Goal: Task Accomplishment & Management: Use online tool/utility

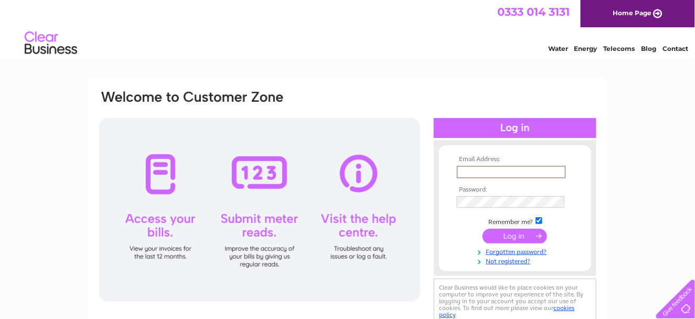
click at [480, 175] on input "text" at bounding box center [511, 172] width 109 height 13
type input "info@Reachpharmacy.com"
click at [483, 228] on input "submit" at bounding box center [515, 235] width 65 height 15
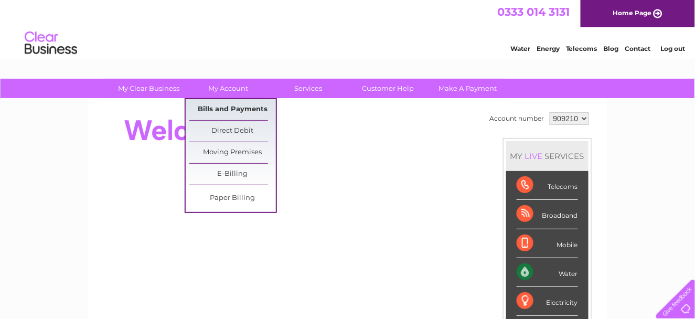
click at [231, 108] on link "Bills and Payments" at bounding box center [232, 109] width 87 height 21
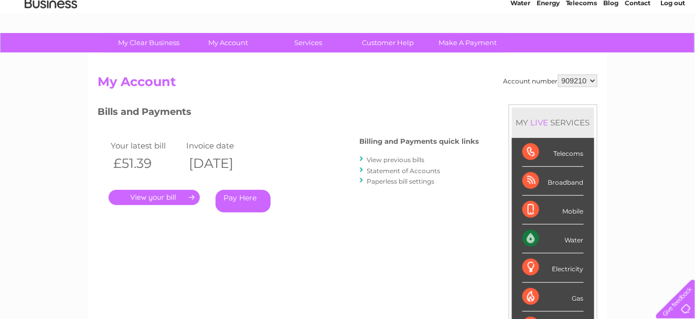
scroll to position [47, 0]
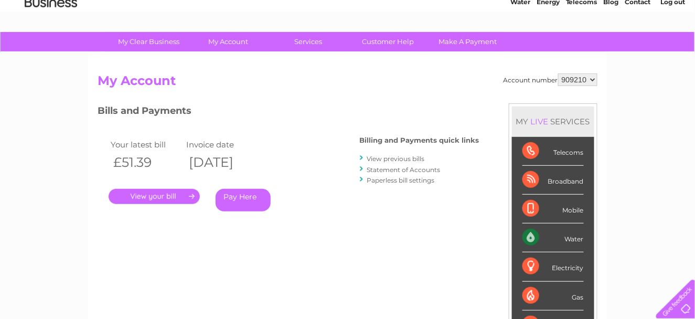
click at [167, 201] on link "." at bounding box center [154, 196] width 91 height 15
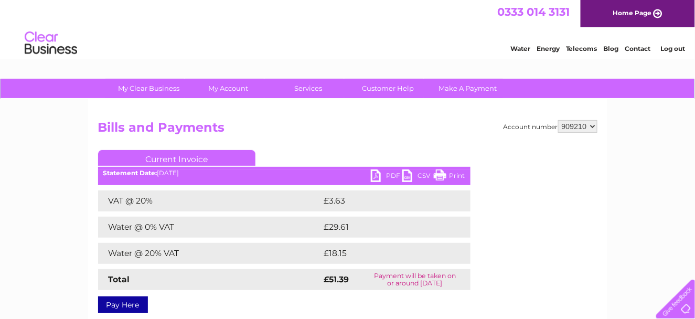
click at [385, 177] on link "PDF" at bounding box center [386, 176] width 31 height 15
click at [380, 177] on link "PDF" at bounding box center [386, 176] width 31 height 15
click at [592, 128] on select "909210 909216 909217 933611 936990" at bounding box center [577, 126] width 39 height 13
select select "909216"
click at [559, 120] on select "909210 909216 909217 933611 936990" at bounding box center [577, 126] width 39 height 13
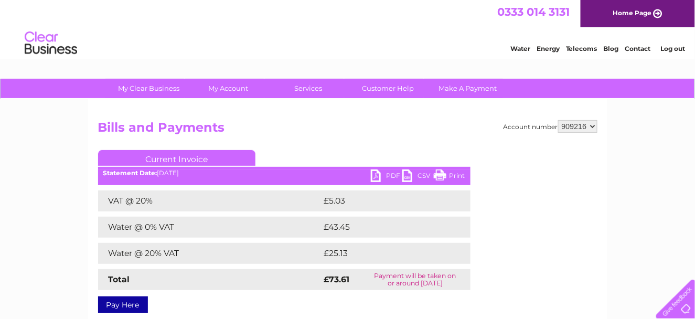
click at [389, 178] on link "PDF" at bounding box center [386, 176] width 31 height 15
click at [593, 125] on select "909210 909216 909217 933611 936990" at bounding box center [577, 126] width 39 height 13
select select "909217"
click at [559, 120] on select "909210 909216 909217 933611 936990" at bounding box center [577, 126] width 39 height 13
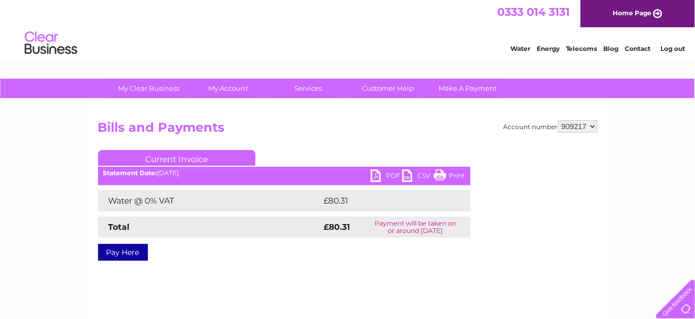
click at [391, 178] on link "PDF" at bounding box center [386, 176] width 31 height 15
click at [597, 126] on select "909210 909216 909217 933611 936990" at bounding box center [577, 126] width 39 height 13
select select "933611"
click at [559, 120] on select "909210 909216 909217 933611 936990" at bounding box center [577, 126] width 39 height 13
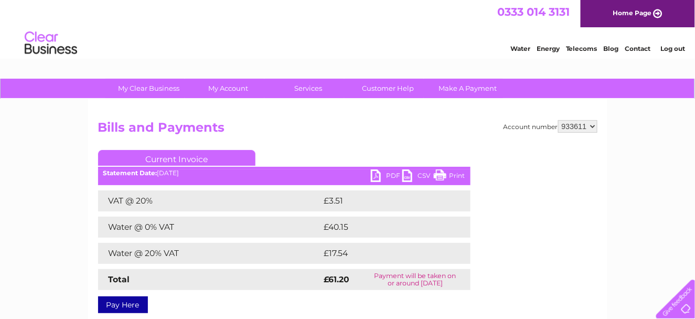
click at [391, 175] on link "PDF" at bounding box center [386, 176] width 31 height 15
click at [593, 128] on select "909210 909216 909217 933611 936990" at bounding box center [577, 126] width 39 height 13
select select "936990"
click at [559, 120] on select "909210 909216 909217 933611 936990" at bounding box center [577, 126] width 39 height 13
click at [392, 176] on link "PDF" at bounding box center [386, 176] width 31 height 15
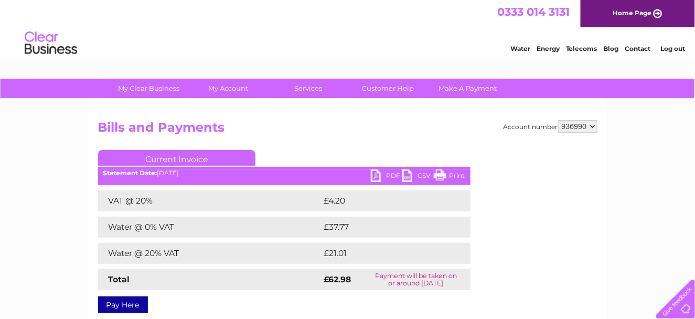
click at [423, 46] on div "Water Energy Telecoms Blog Contact Log out" at bounding box center [347, 44] width 695 height 34
click at [625, 14] on link "Home Page" at bounding box center [638, 13] width 114 height 27
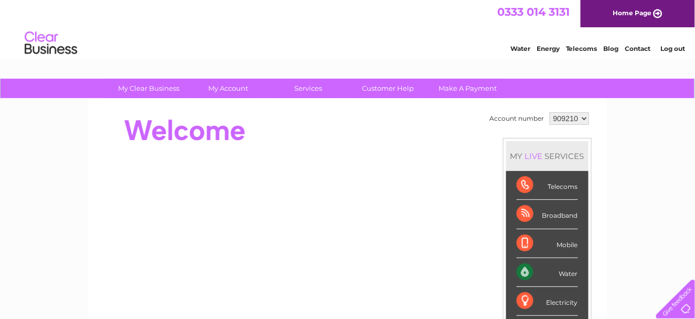
click at [570, 124] on td "909210 909216 909217 933611 936990" at bounding box center [569, 119] width 45 height 18
click at [583, 119] on select "909210 909216 909217 933611 936990" at bounding box center [569, 118] width 39 height 13
select select "933611"
click at [550, 112] on select "909210 909216 909217 933611 936990" at bounding box center [569, 118] width 39 height 13
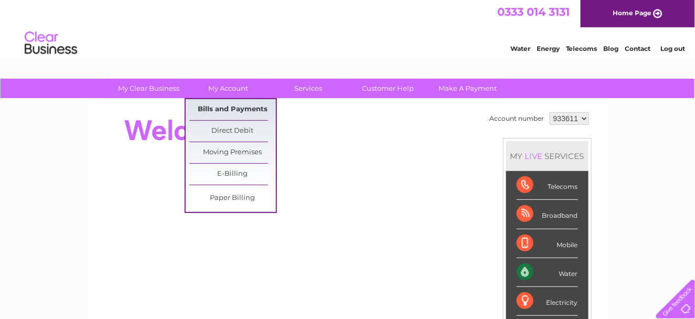
click at [221, 105] on link "Bills and Payments" at bounding box center [232, 109] width 87 height 21
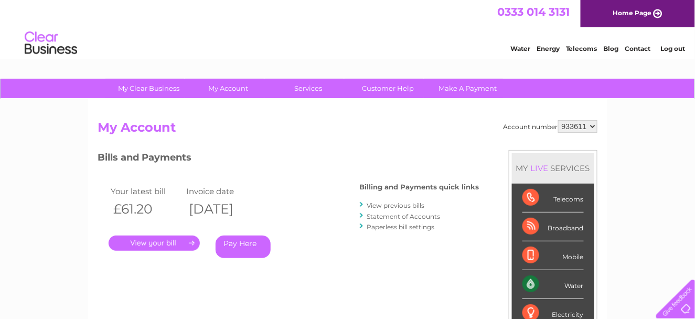
click at [170, 241] on link "." at bounding box center [154, 243] width 91 height 15
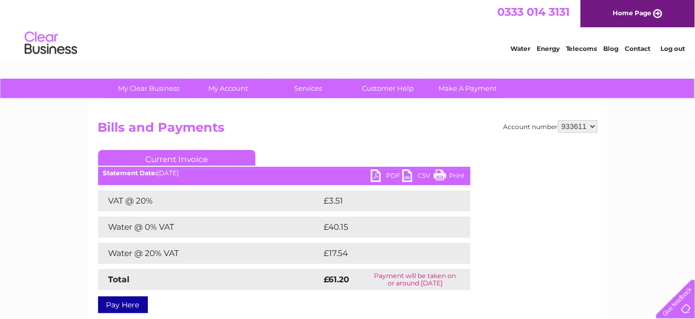
click at [392, 172] on link "PDF" at bounding box center [386, 176] width 31 height 15
click at [570, 127] on select "909210 909216 909217 933611 936990" at bounding box center [577, 126] width 39 height 13
select select "909217"
click at [559, 120] on select "909210 909216 909217 933611 936990" at bounding box center [577, 126] width 39 height 13
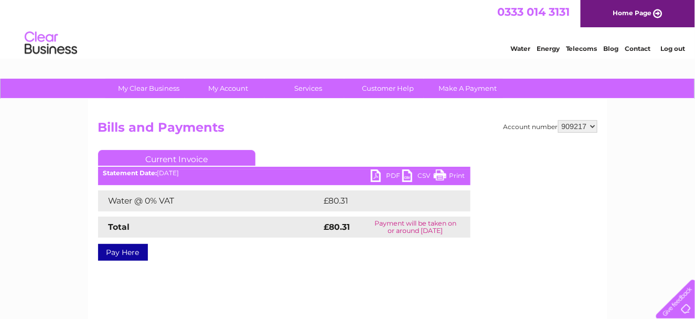
click at [575, 122] on select "909210 909216 909217 933611 936990" at bounding box center [577, 126] width 39 height 13
select select "909216"
click at [559, 120] on select "909210 909216 909217 933611 936990" at bounding box center [577, 126] width 39 height 13
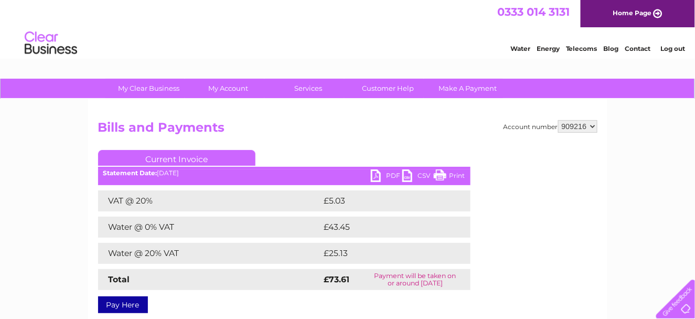
click at [396, 172] on link "PDF" at bounding box center [386, 176] width 31 height 15
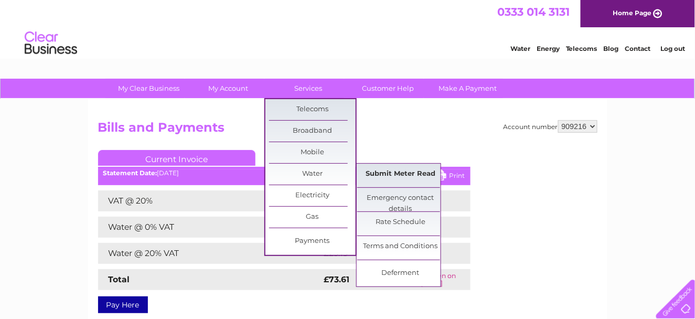
click at [394, 172] on link "Submit Meter Read" at bounding box center [400, 174] width 87 height 21
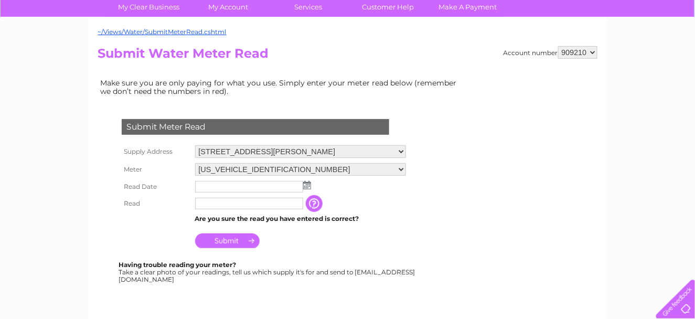
scroll to position [81, 0]
click at [399, 147] on select "80 Sycamore Avenue, Johnstone, Renfrewshire, PA5 0BL" at bounding box center [300, 151] width 211 height 13
click at [389, 208] on td "The reading you have just taken from your water meter. Our records indicate you…" at bounding box center [367, 203] width 84 height 17
click at [575, 50] on select "909210 909216 909217 933611 936990" at bounding box center [577, 52] width 39 height 13
select select "909216"
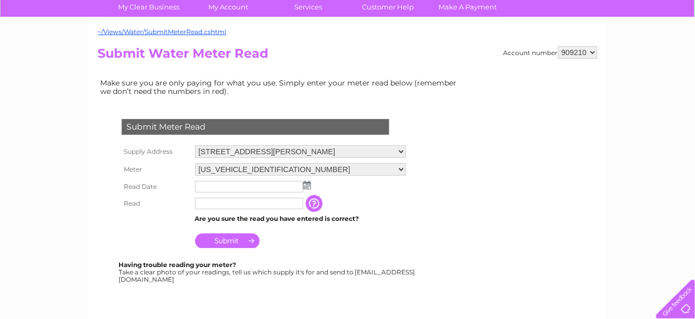
click at [559, 46] on select "909210 909216 909217 933611 936990" at bounding box center [577, 52] width 39 height 13
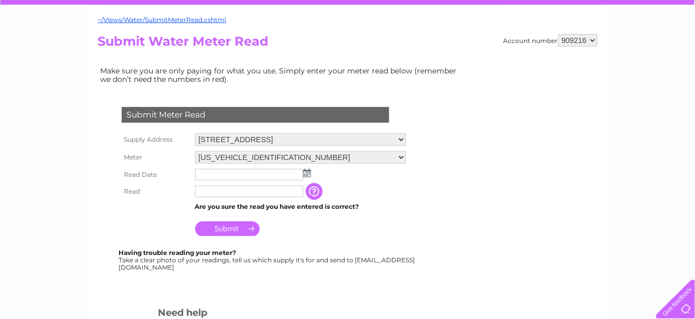
scroll to position [101, 0]
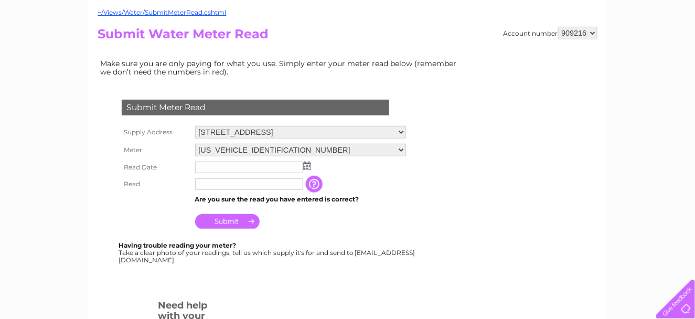
click at [304, 165] on img at bounding box center [307, 166] width 8 height 8
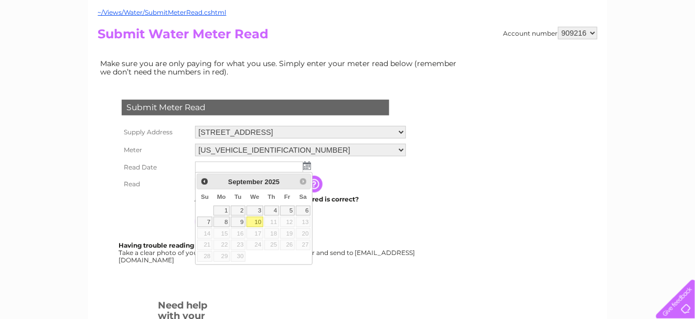
click at [254, 222] on link "10" at bounding box center [255, 222] width 17 height 10
type input "2025/09/10"
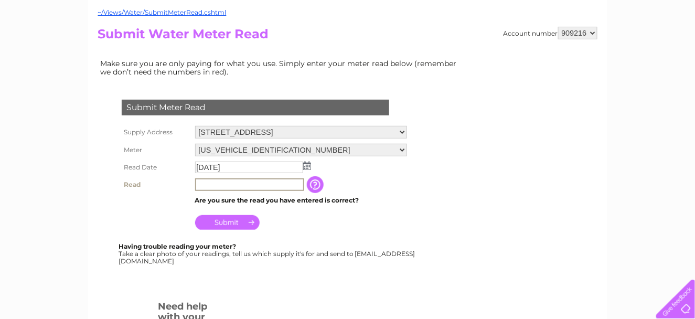
click at [224, 183] on input "text" at bounding box center [249, 184] width 109 height 13
type input "358"
click at [228, 216] on input "Submit" at bounding box center [227, 221] width 65 height 15
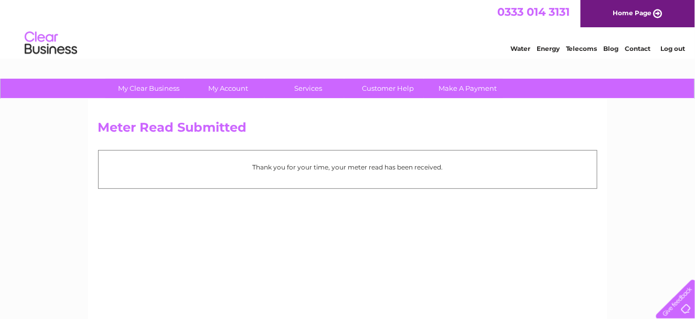
click at [666, 50] on link "Log out" at bounding box center [673, 49] width 25 height 8
